Goal: Transaction & Acquisition: Purchase product/service

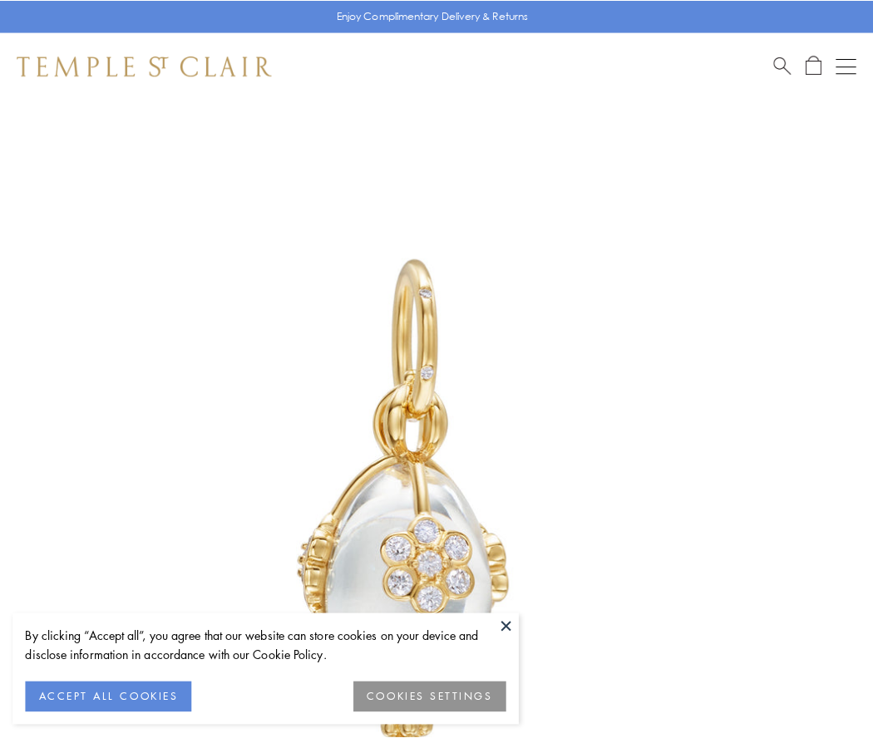
scroll to position [33, 0]
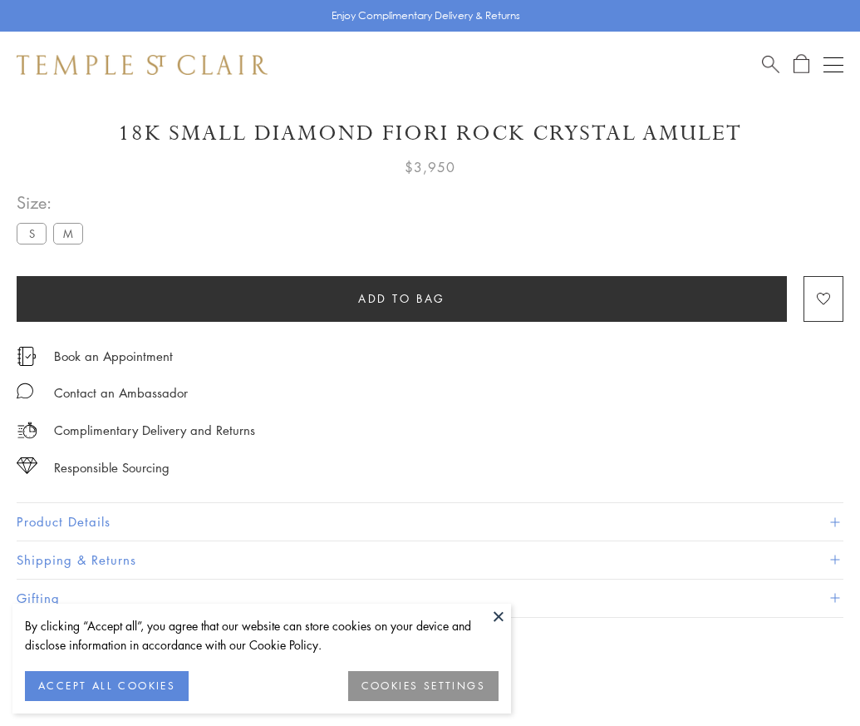
click at [401, 298] on span "Add to bag" at bounding box center [401, 298] width 87 height 18
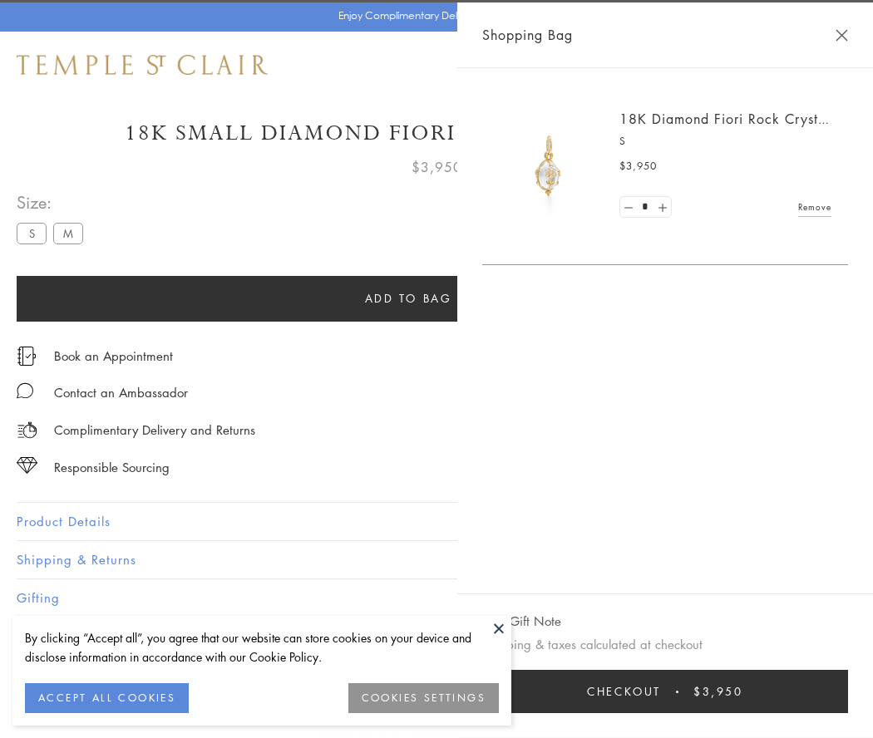
click at [777, 692] on button "Checkout $3,950" at bounding box center [665, 691] width 366 height 43
